Goal: Feedback & Contribution: Submit feedback/report problem

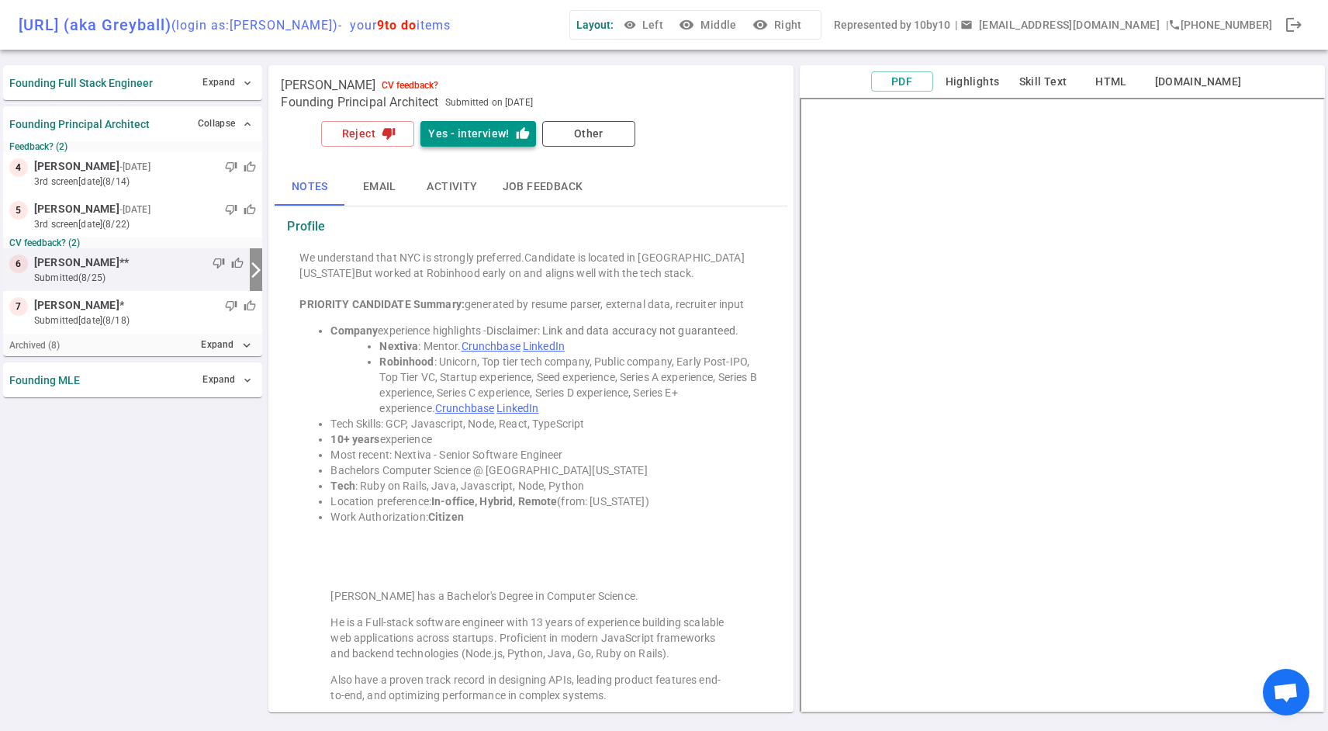
click at [481, 132] on button "Yes - interview! thumb_up" at bounding box center [478, 134] width 115 height 26
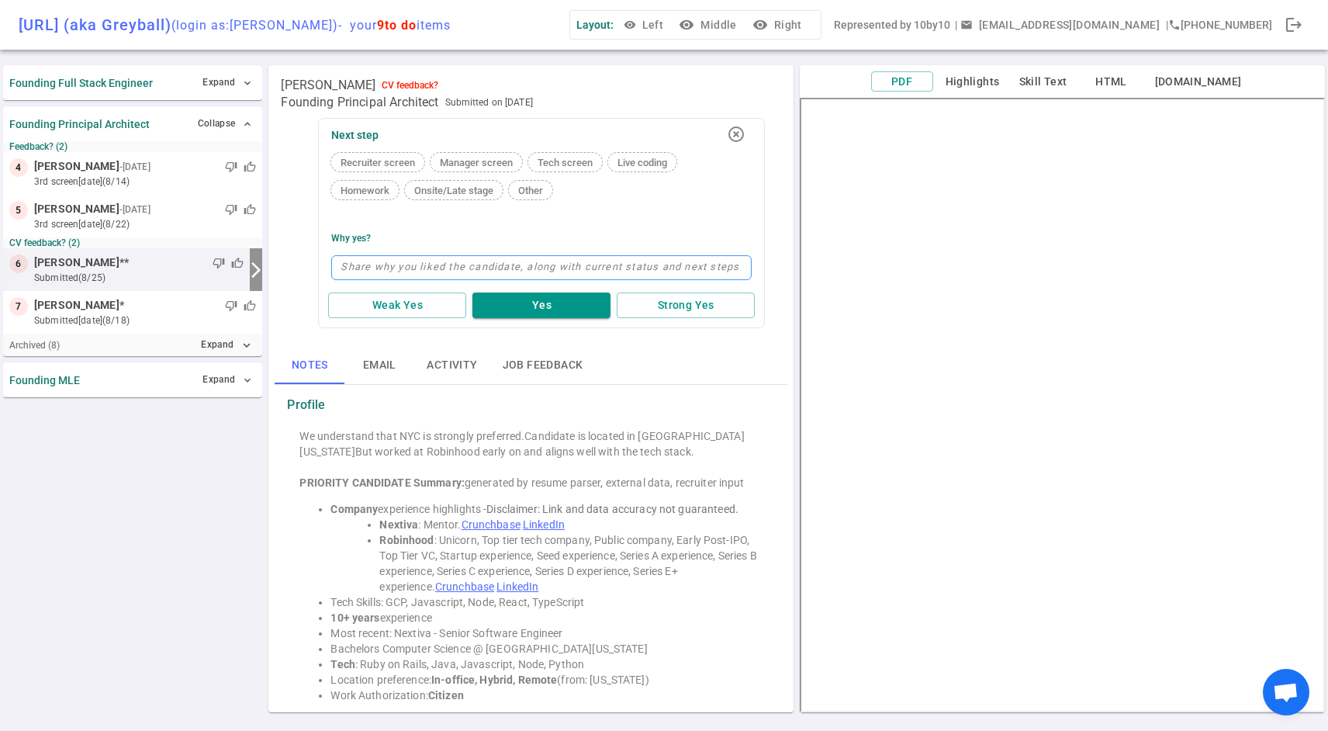
click at [514, 275] on textarea at bounding box center [541, 267] width 421 height 25
type textarea "s"
type textarea "st"
type textarea "stro"
type textarea "stron"
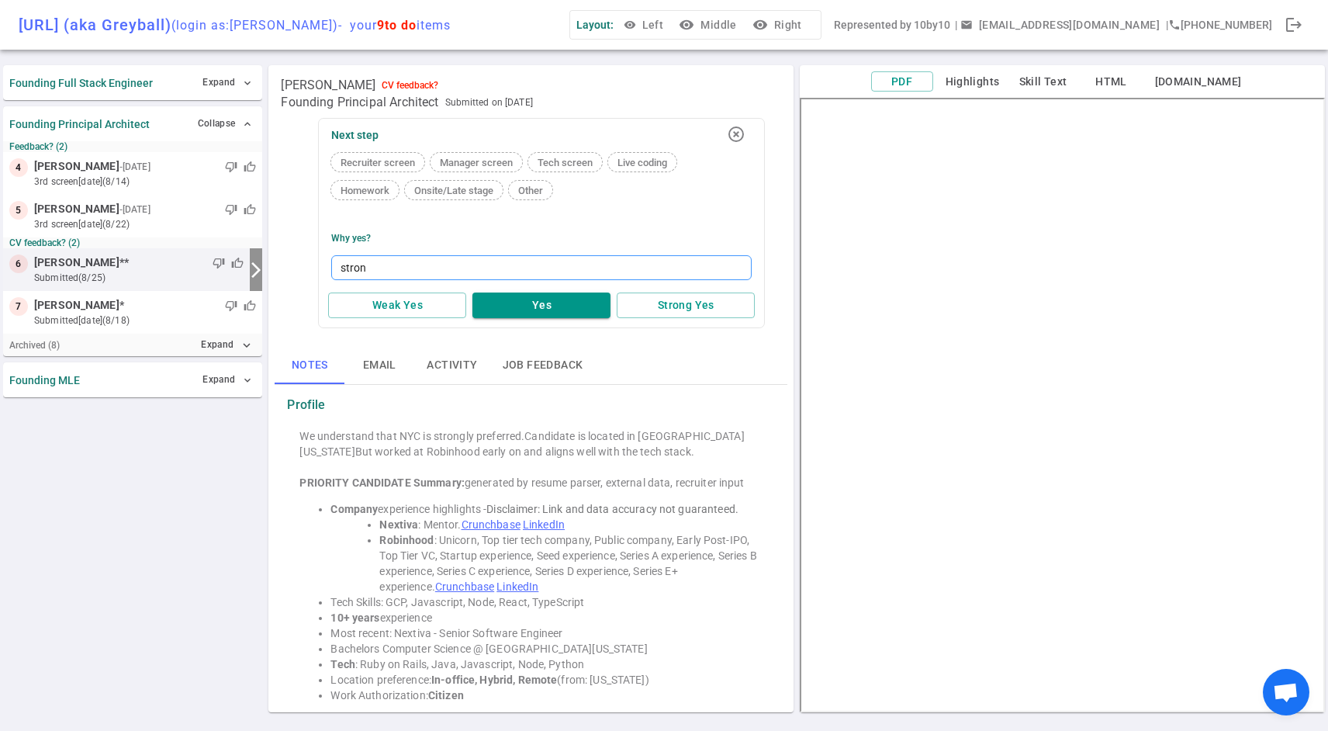
type textarea "strong"
type textarea "strong a"
type textarea "strong al"
type textarea "strong ali"
type textarea "strong [PERSON_NAME]"
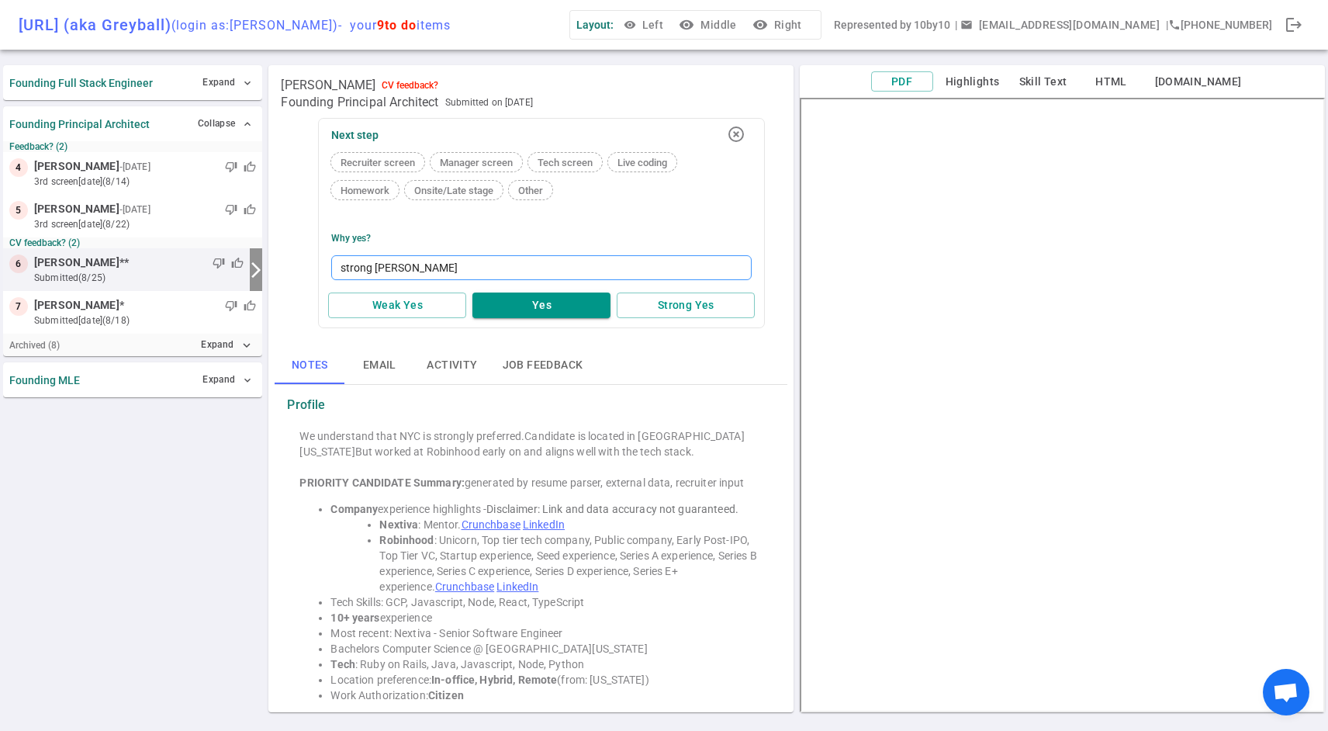
type textarea "strong align"
type textarea "strong alignme"
type textarea "strong alignmen"
type textarea "strong alignment"
type textarea "strong alignment w"
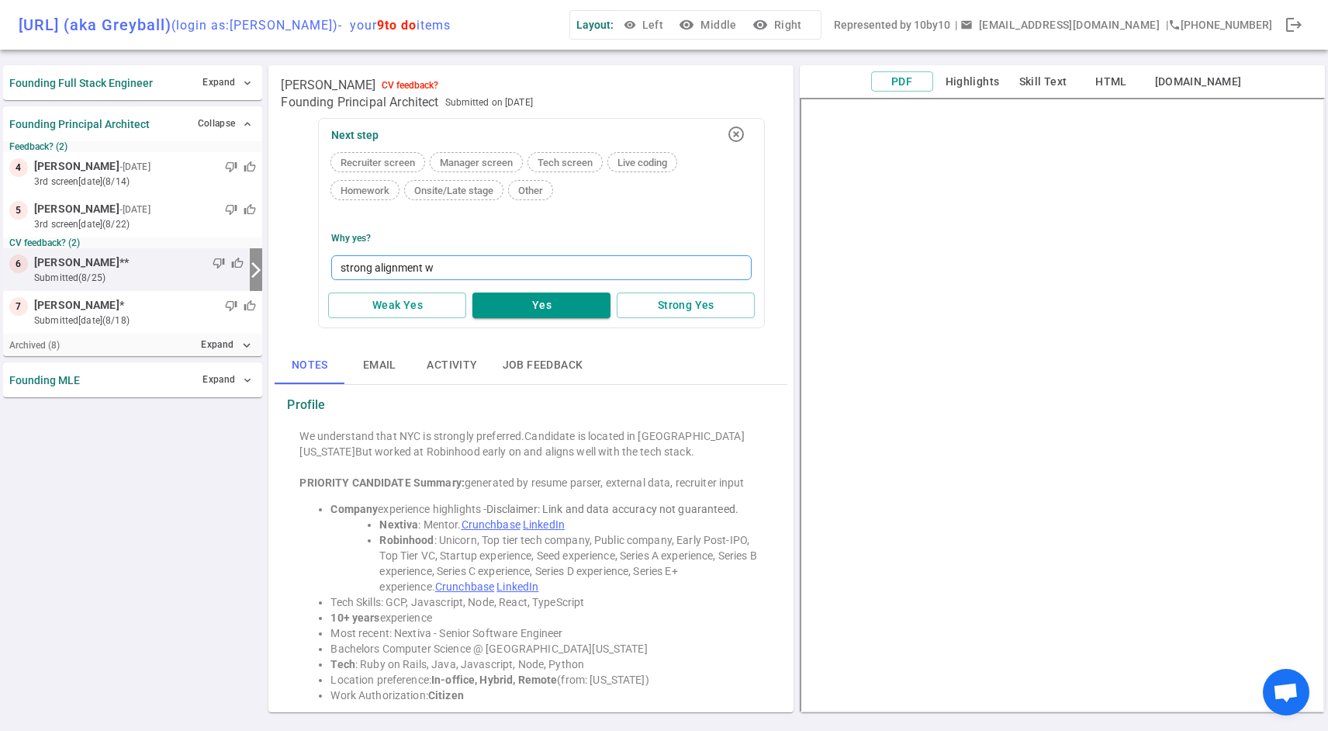
type textarea "strong alignment wi"
type textarea "strong alignment wit"
type textarea "strong alignment with"
type textarea "strong alignment with s"
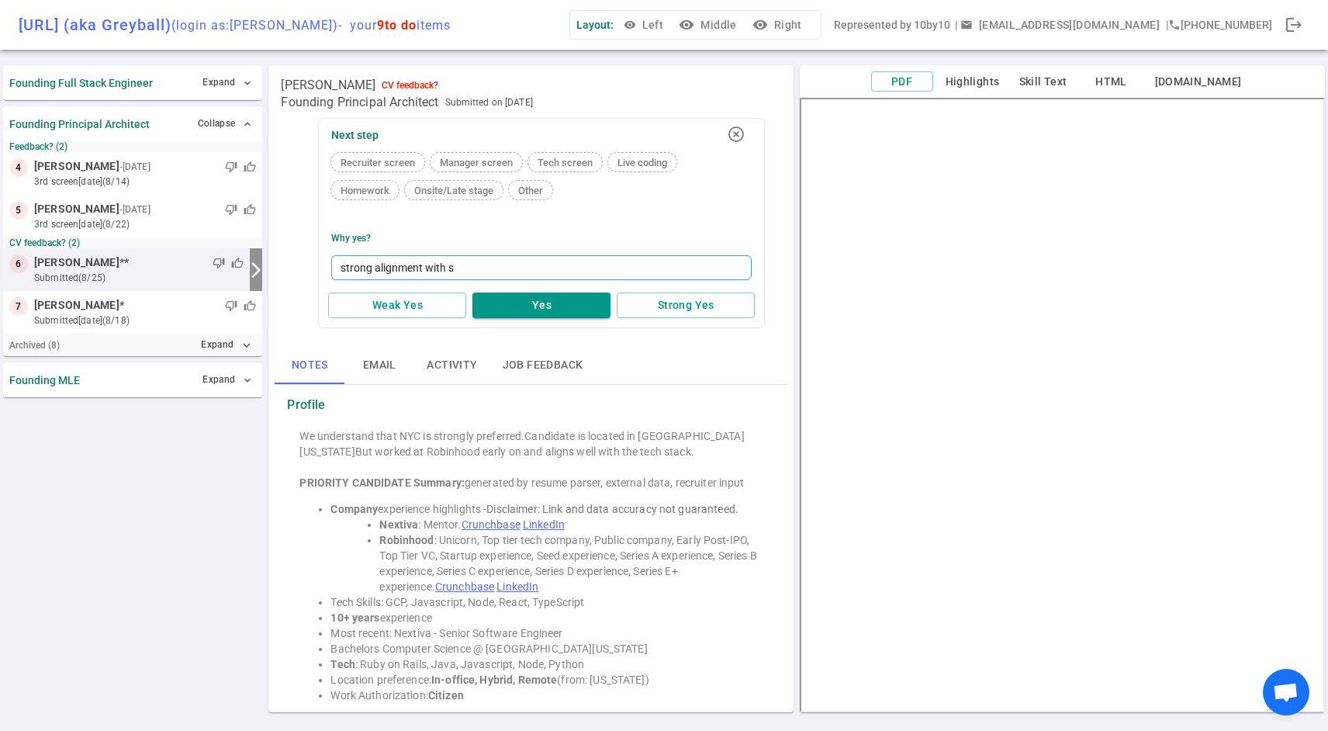
type textarea "strong alignment with st"
type textarea "strong alignment with sta"
type textarea "strong alignment with stac"
type textarea "strong alignment with stack"
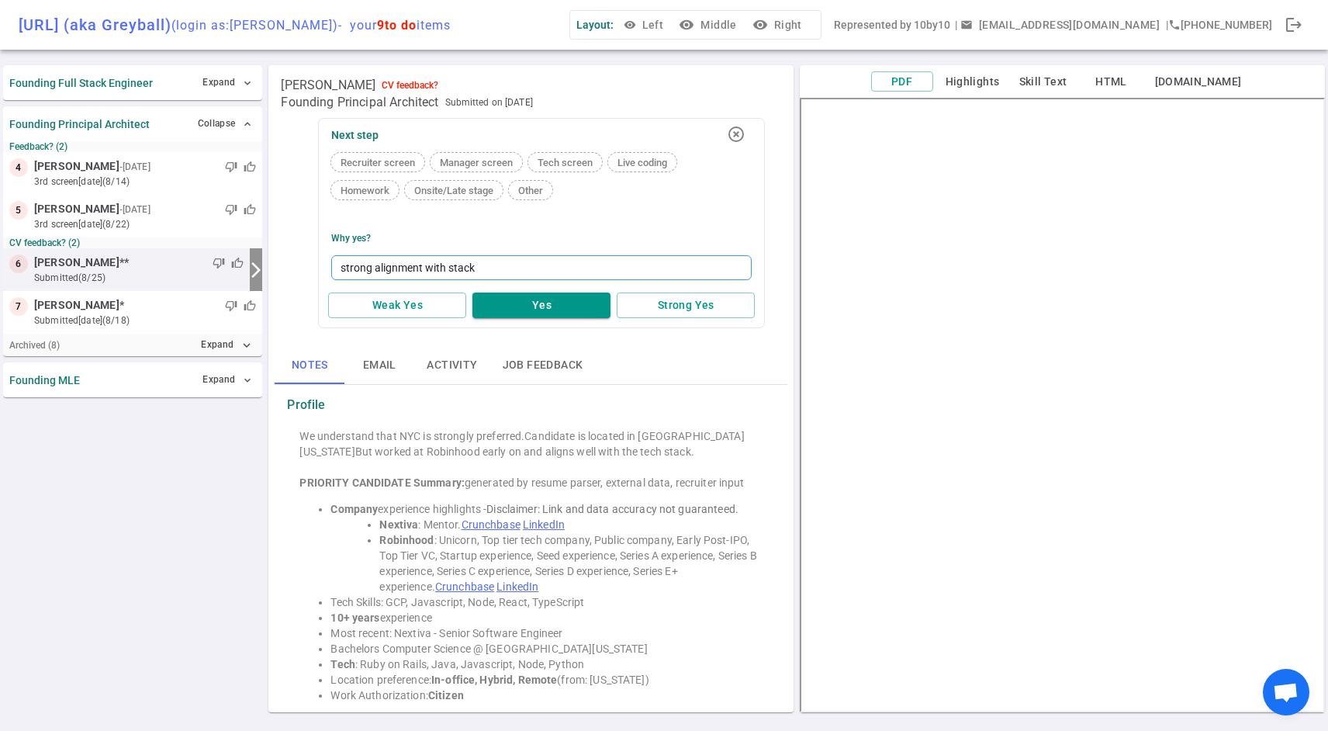
type textarea "strong alignment with stack +"
type textarea "strong alignment with stack + g"
type textarea "strong alignment with stack + go"
type textarea "strong alignment with stack + goo"
type textarea "strong alignment with stack + good"
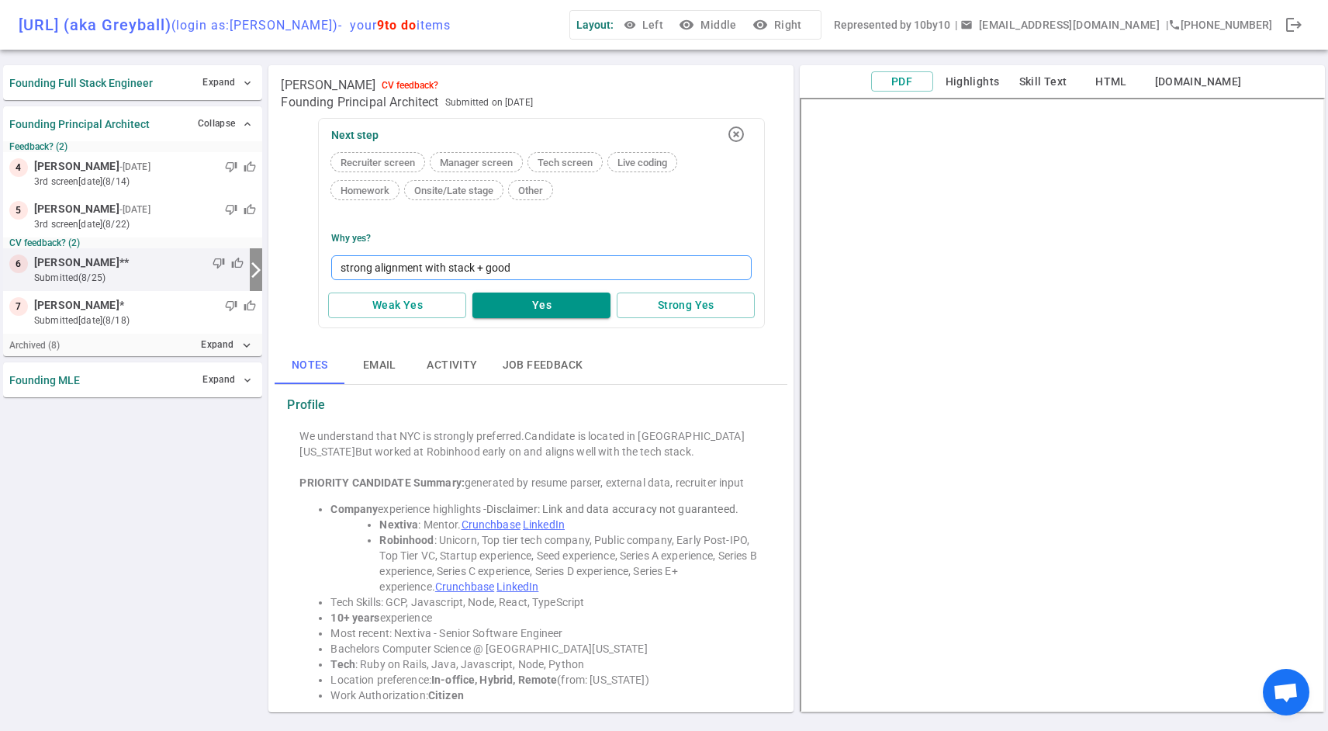
type textarea "strong alignment with stack + good"
type textarea "strong alignment with stack + good co"
type textarea "strong alignment with stack + good com"
type textarea "strong alignment with stack + good compa"
type textarea "strong alignment with stack + good compan"
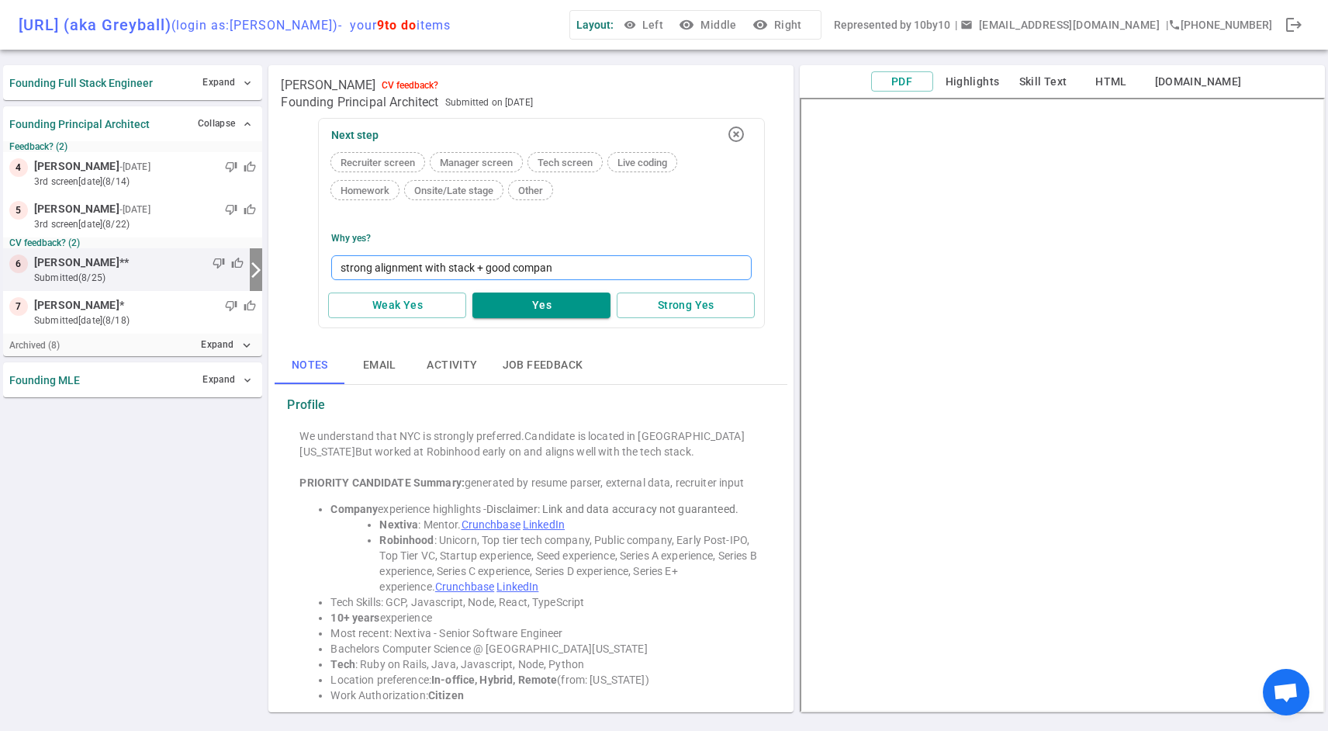
type textarea "strong alignment with stack + good compani"
type textarea "strong alignment with stack + good companie"
type textarea "strong alignment with stack + good companies"
click at [535, 293] on button "Yes" at bounding box center [542, 306] width 138 height 26
